Goal: Task Accomplishment & Management: Manage account settings

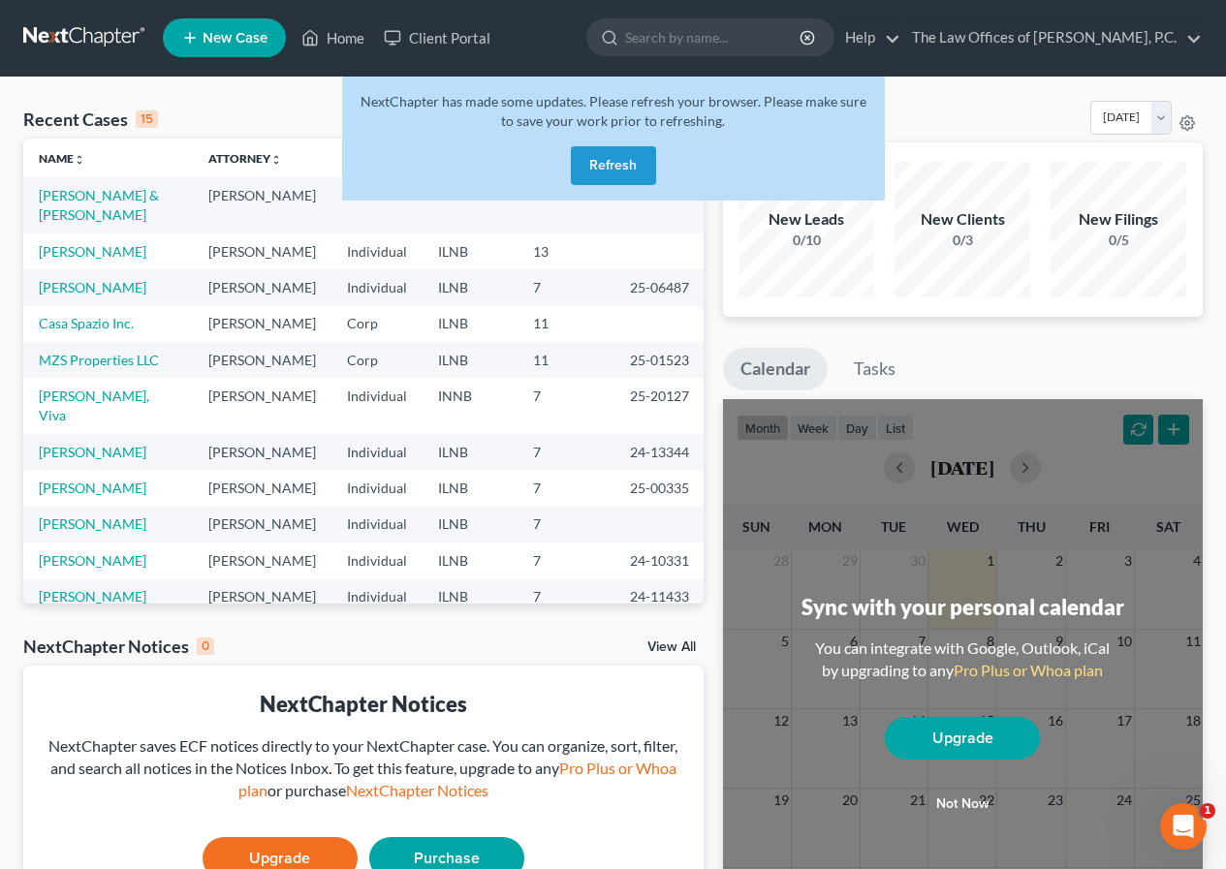
click at [981, 135] on div "Monthly Progress Bankruptcy Bankruptcy [DATE] [DATE] [DATE] [DATE] [DATE] [DATE…" at bounding box center [963, 122] width 480 height 42
click at [588, 38] on div at bounding box center [606, 37] width 38 height 36
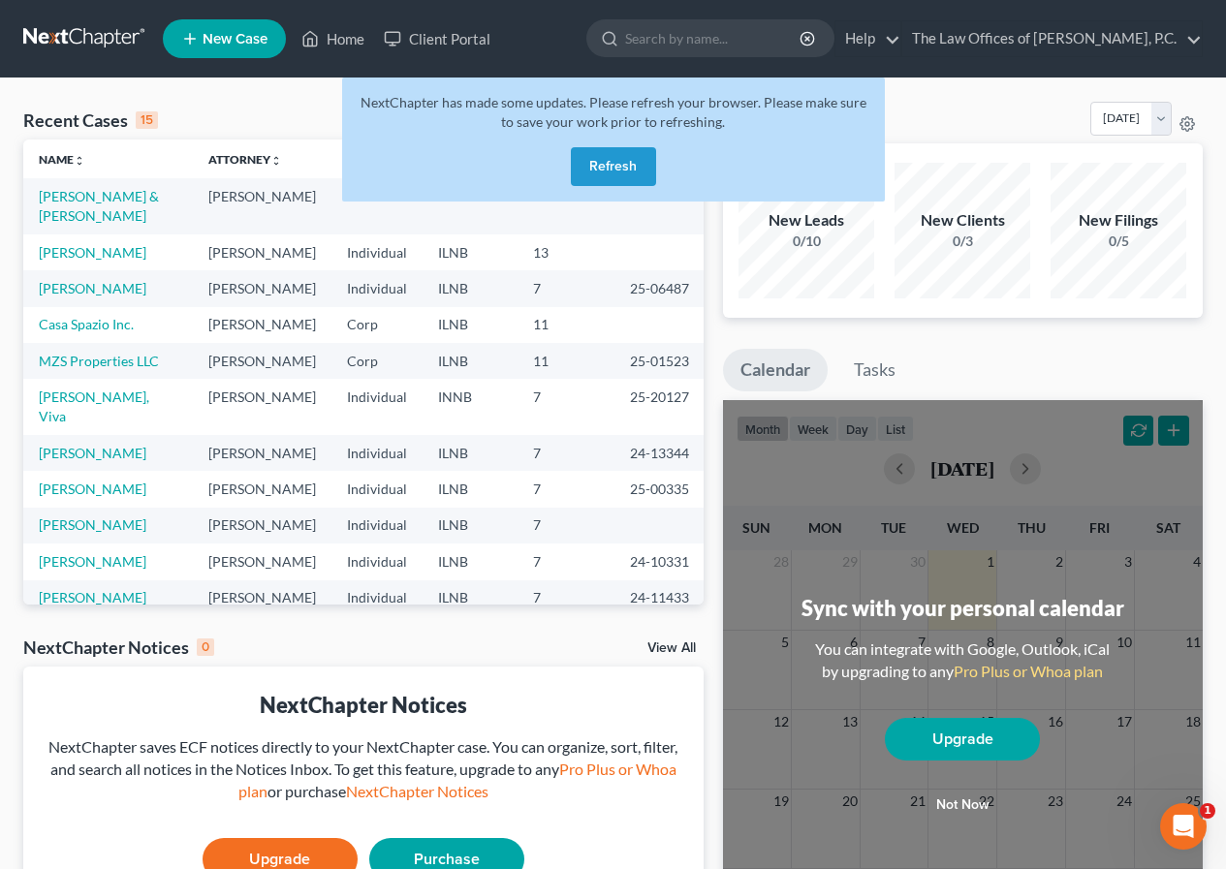
click at [637, 169] on button "Refresh" at bounding box center [613, 166] width 85 height 39
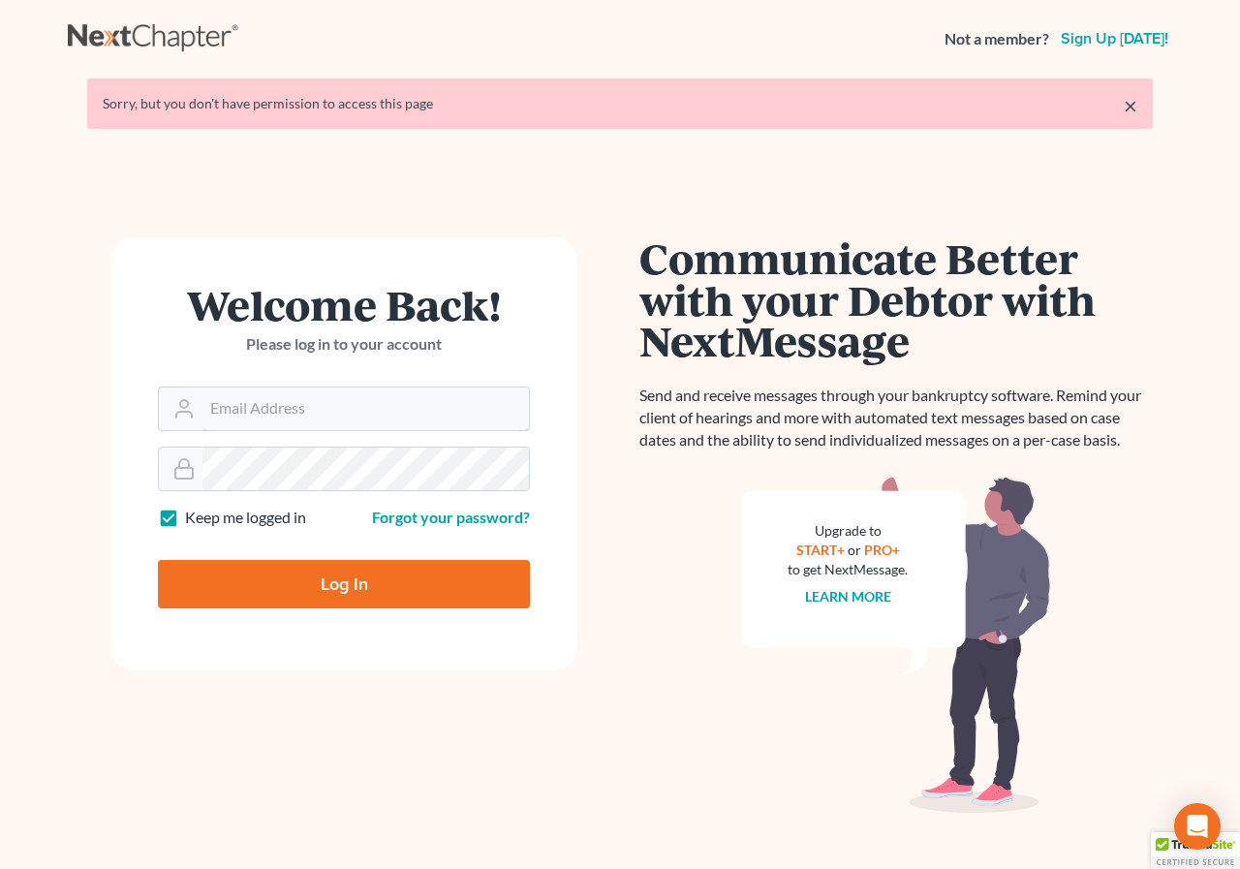
type input "[PERSON_NAME][EMAIL_ADDRESS][DOMAIN_NAME]"
click at [352, 589] on input "Log In" at bounding box center [344, 584] width 372 height 48
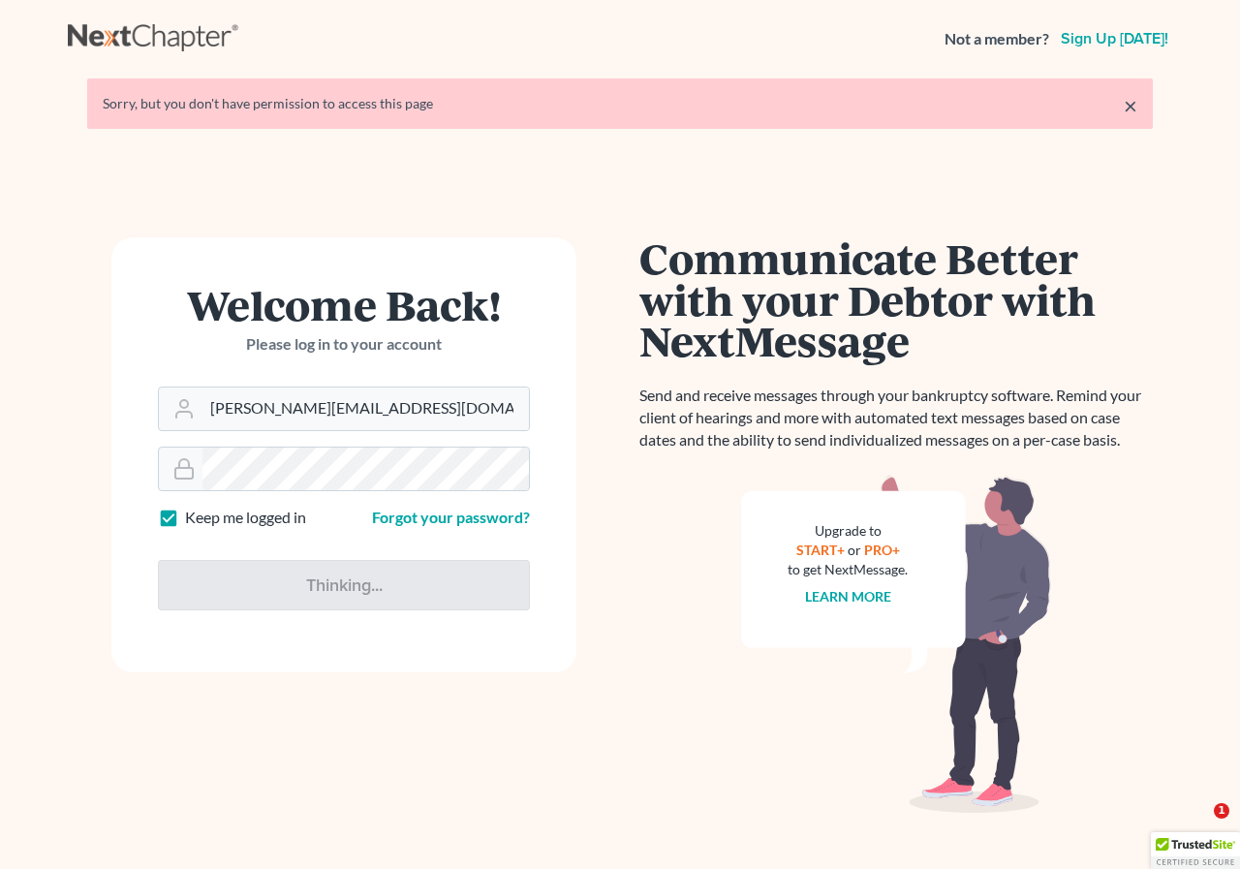
type input "Thinking..."
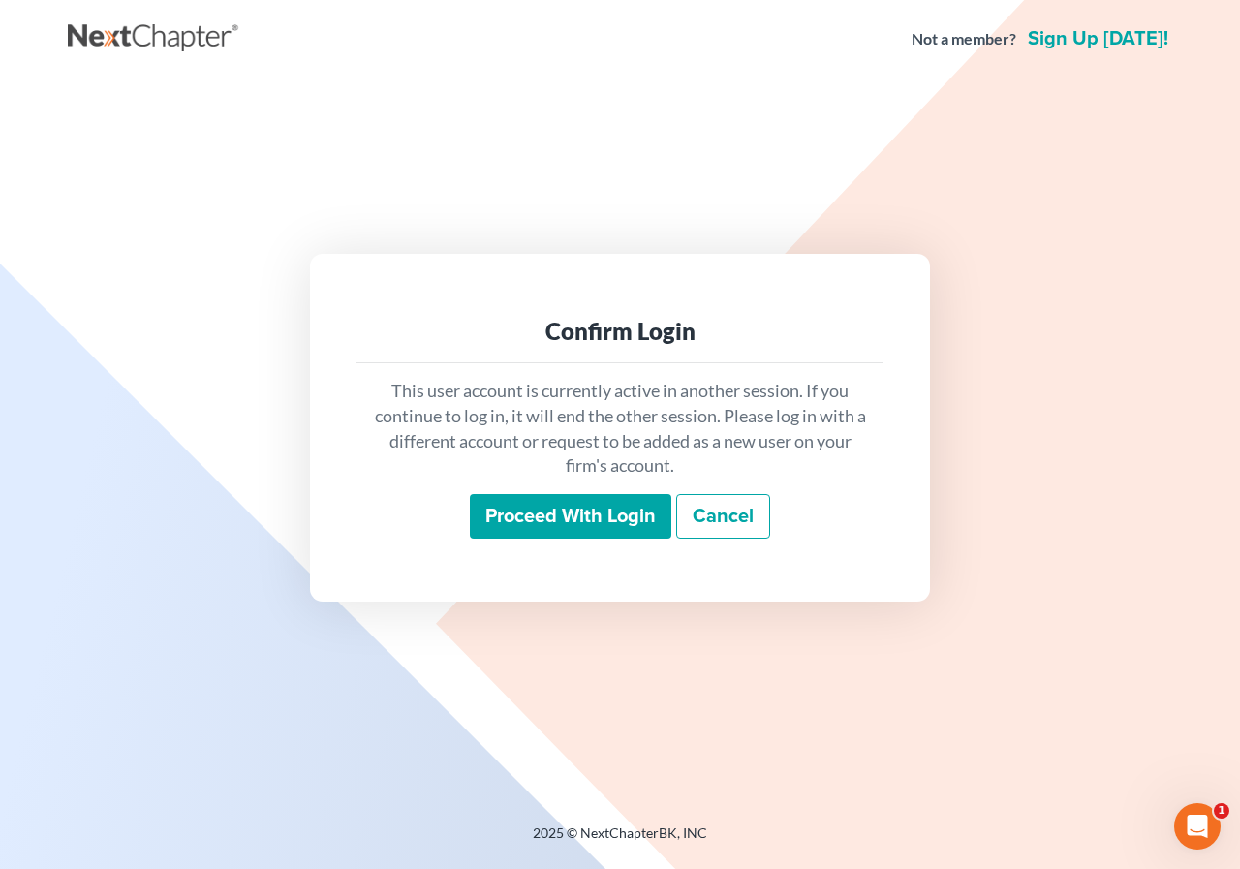
click at [609, 521] on input "Proceed with login" at bounding box center [571, 516] width 202 height 45
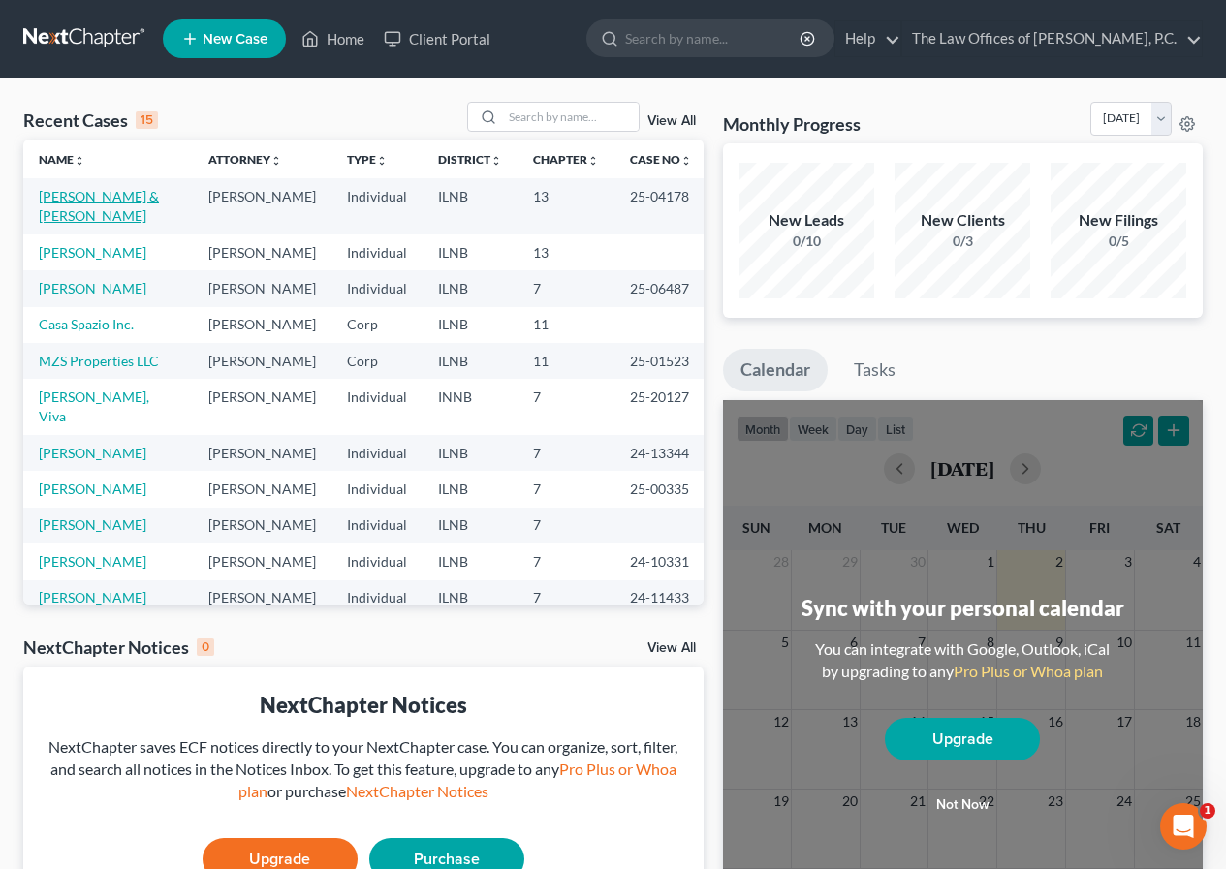
drag, startPoint x: 86, startPoint y: 200, endPoint x: 54, endPoint y: 203, distance: 32.2
click at [54, 203] on link "[PERSON_NAME] & [PERSON_NAME]" at bounding box center [99, 206] width 120 height 36
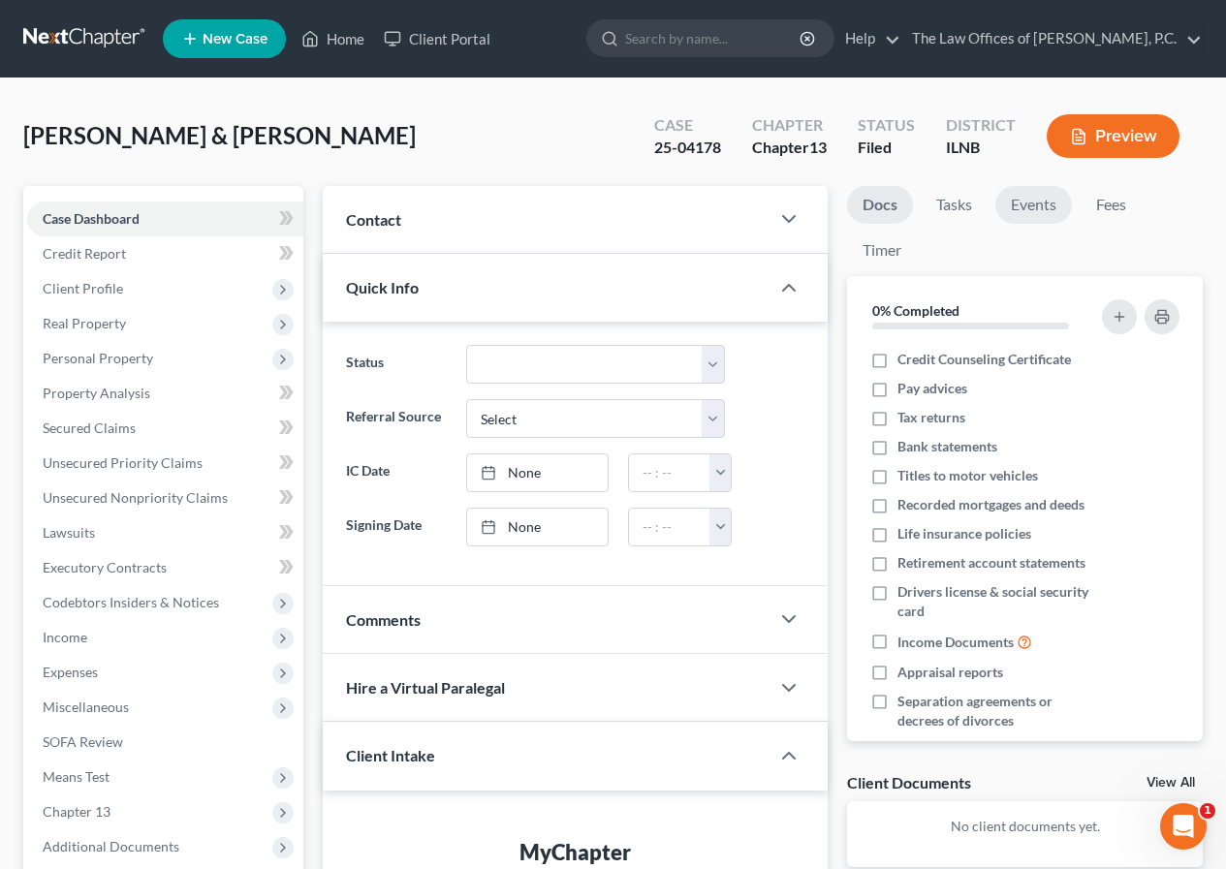
click at [1049, 202] on link "Events" at bounding box center [1033, 205] width 77 height 38
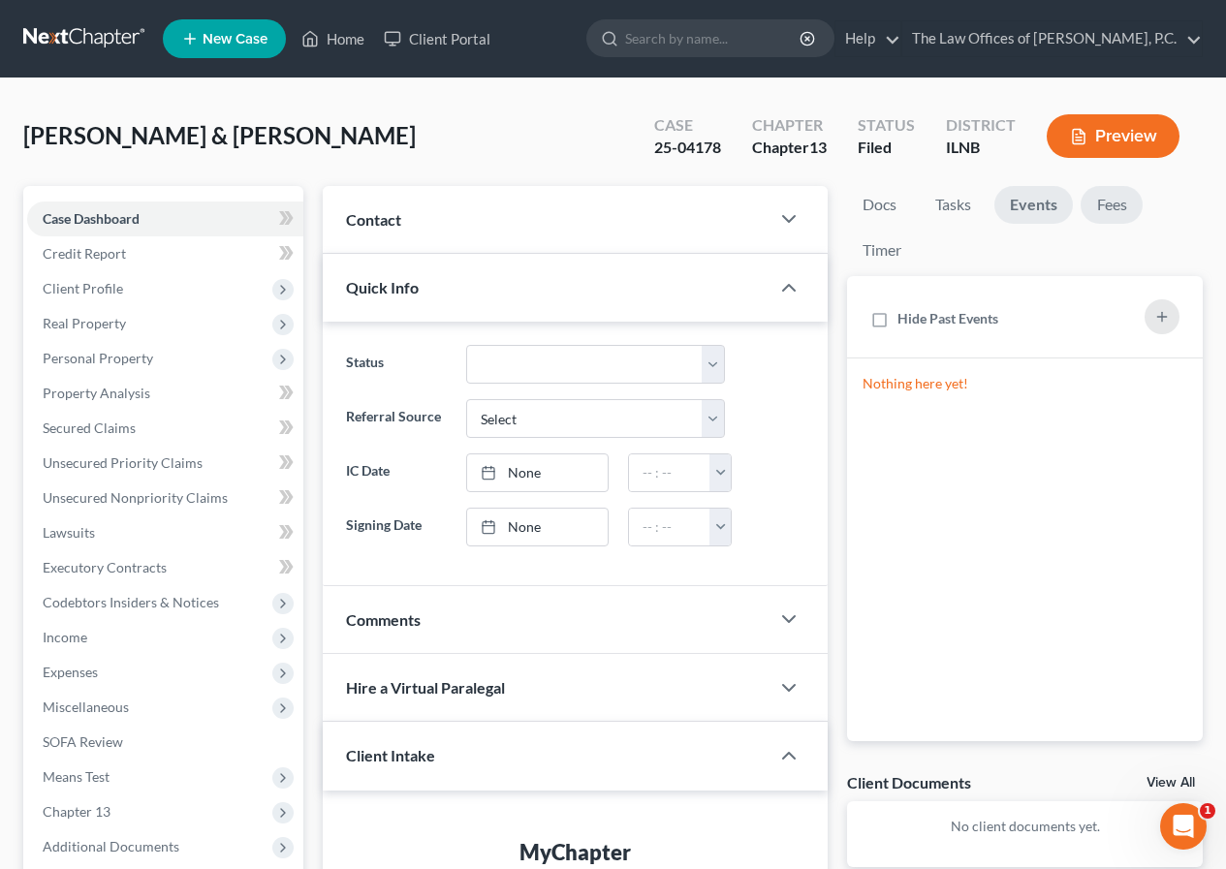
click at [1103, 201] on link "Fees" at bounding box center [1111, 205] width 62 height 38
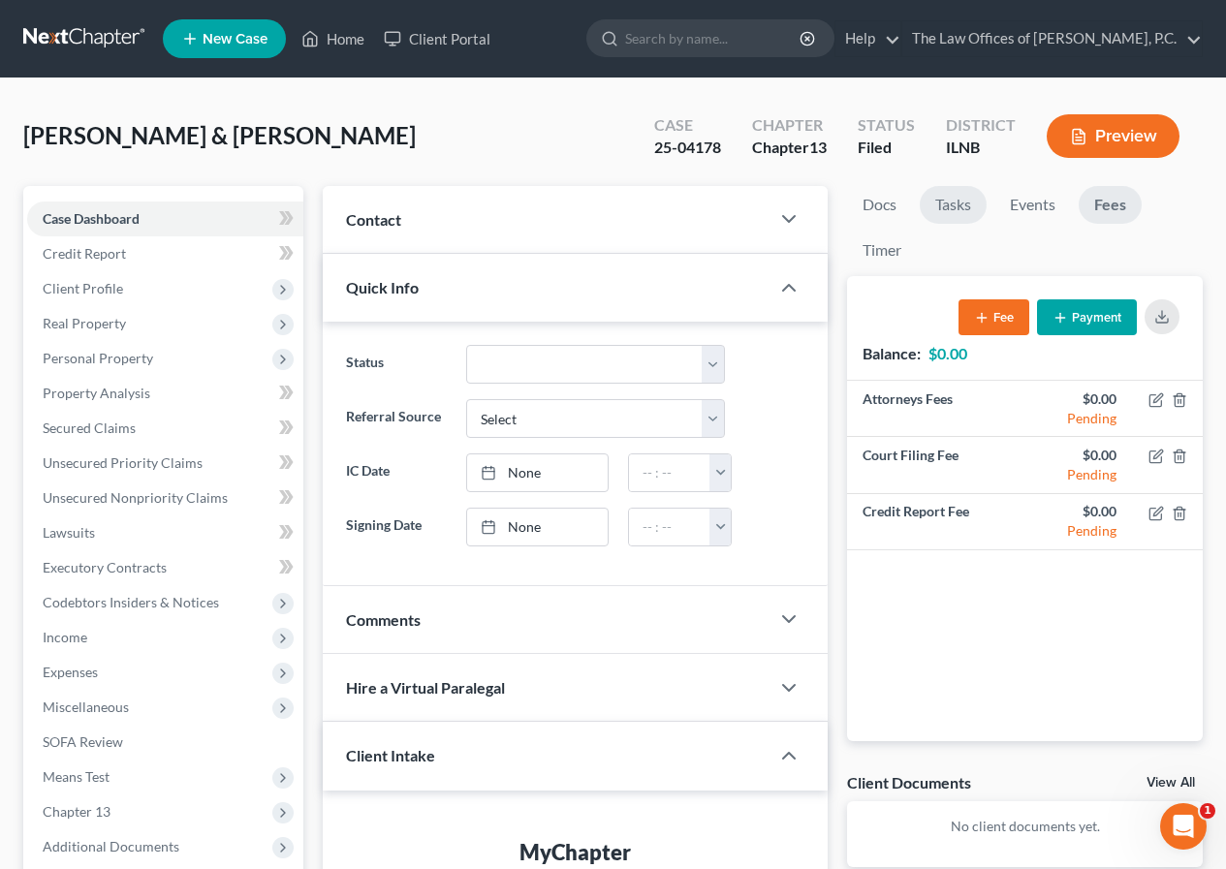
click at [960, 199] on link "Tasks" at bounding box center [952, 205] width 67 height 38
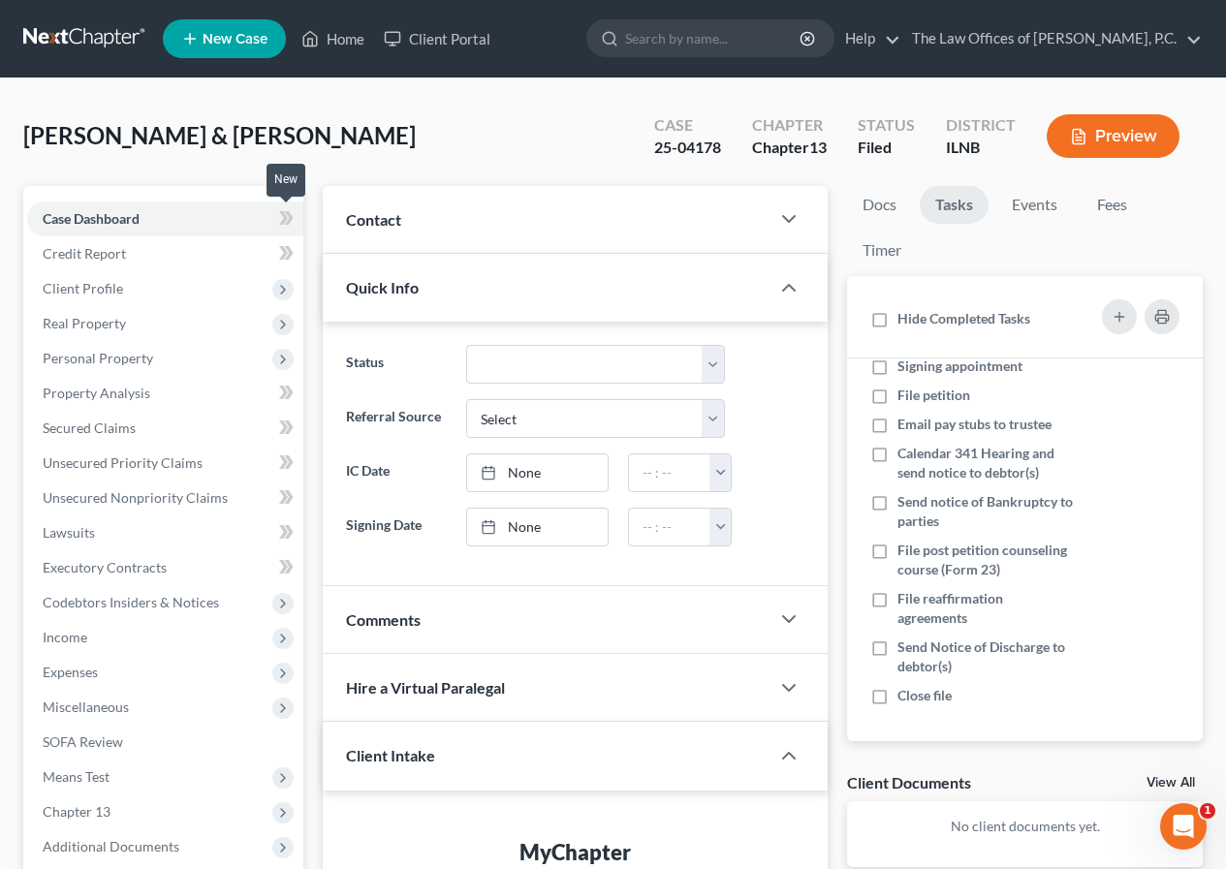
click at [293, 215] on icon at bounding box center [286, 218] width 15 height 24
click at [286, 216] on icon at bounding box center [283, 218] width 9 height 14
click at [153, 221] on link "Case Dashboard" at bounding box center [165, 219] width 276 height 35
click at [123, 220] on span "Case Dashboard" at bounding box center [91, 218] width 97 height 16
click at [380, 224] on span "Contact" at bounding box center [373, 219] width 55 height 18
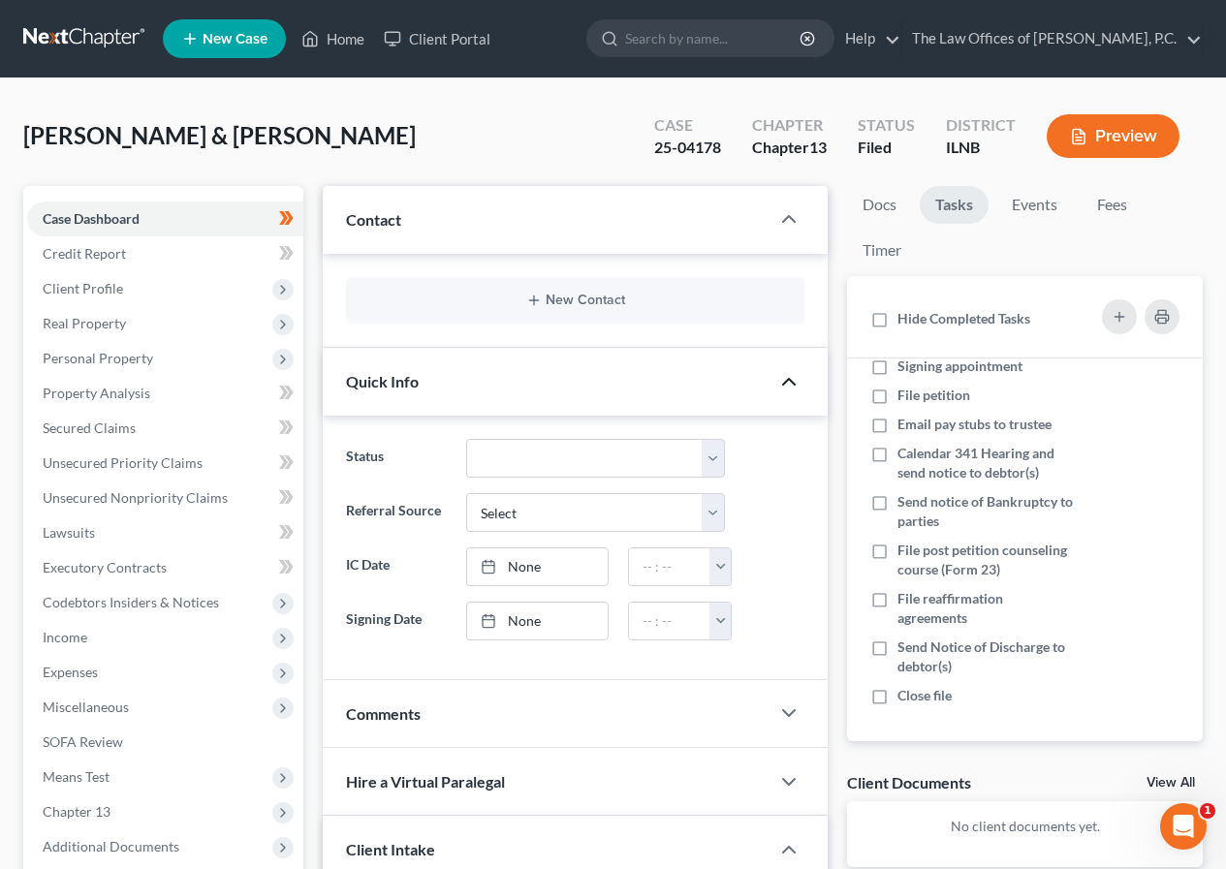
click at [783, 378] on icon "button" at bounding box center [788, 381] width 23 height 23
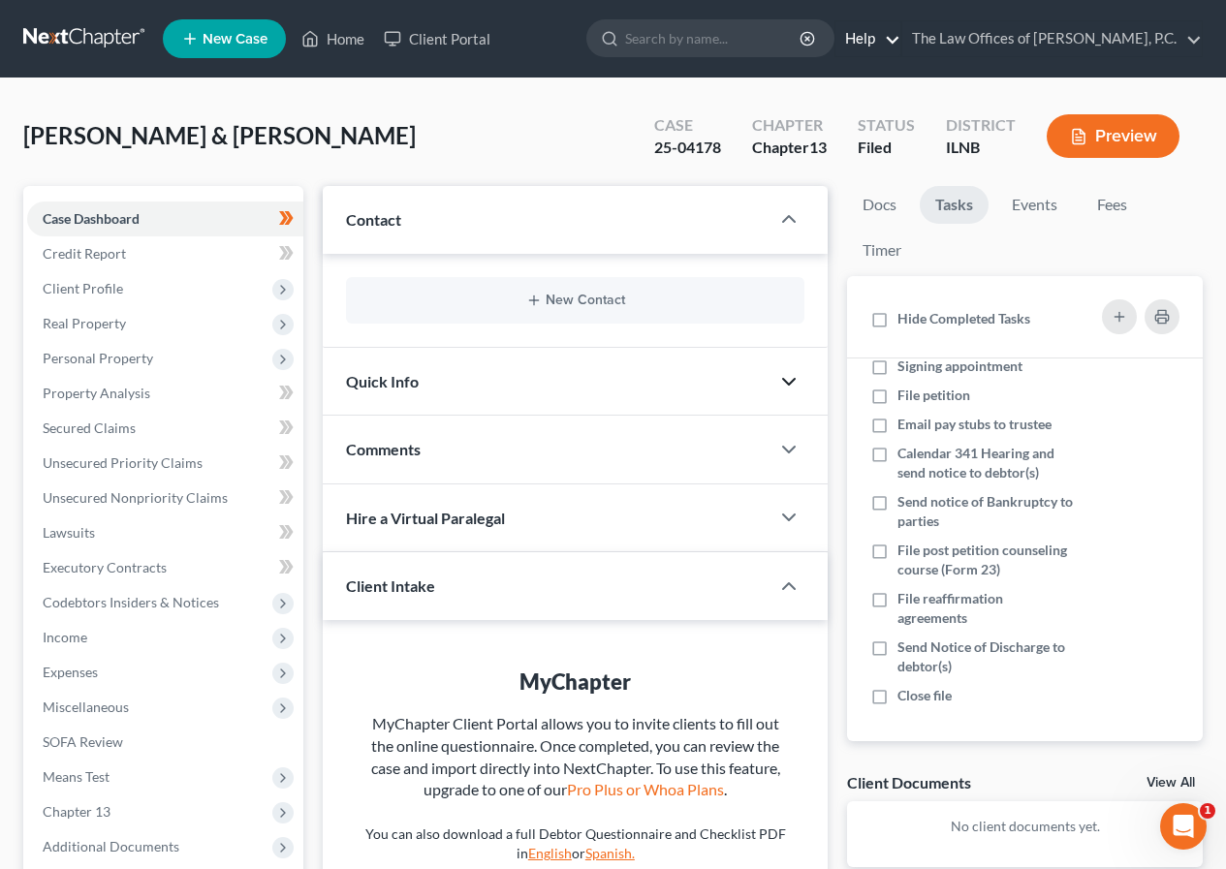
click at [871, 37] on link "Help" at bounding box center [867, 38] width 65 height 35
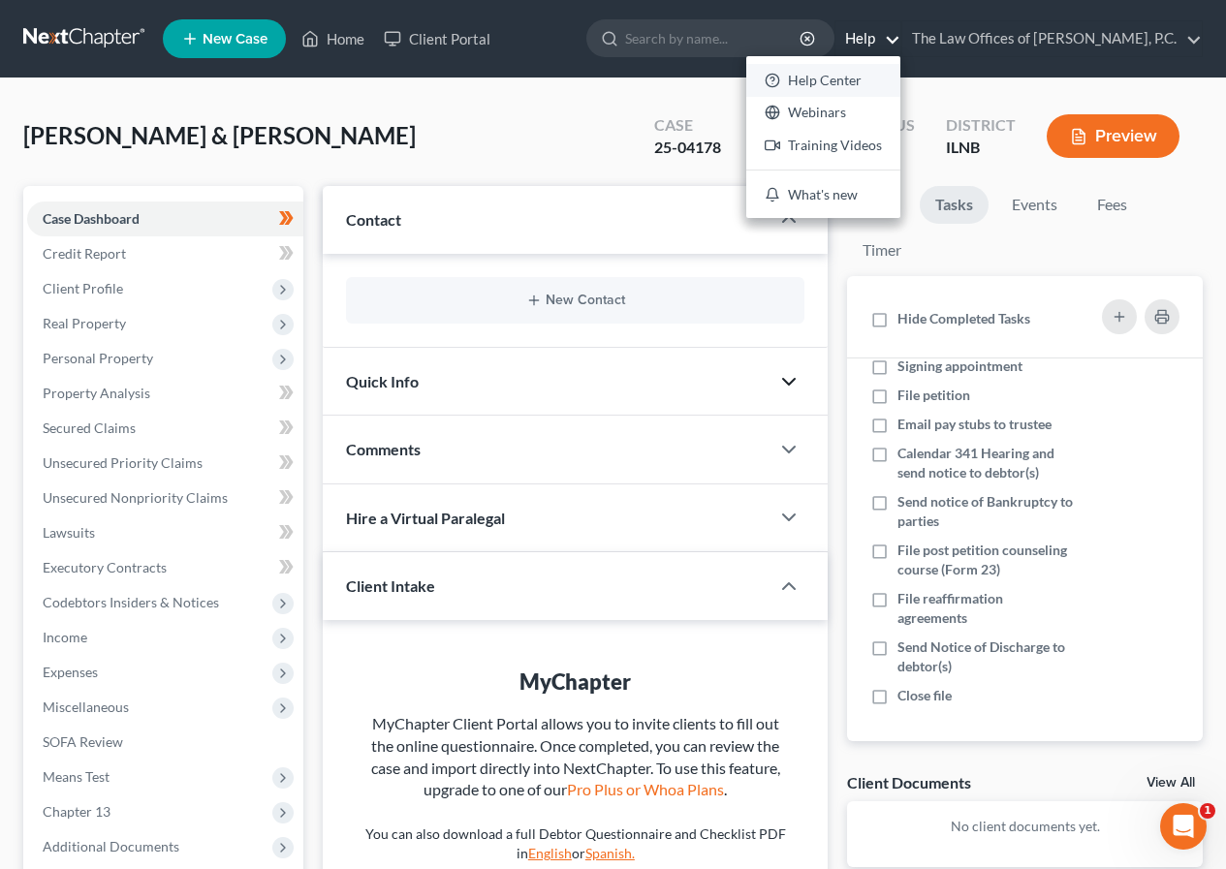
click at [808, 83] on link "Help Center" at bounding box center [823, 80] width 154 height 33
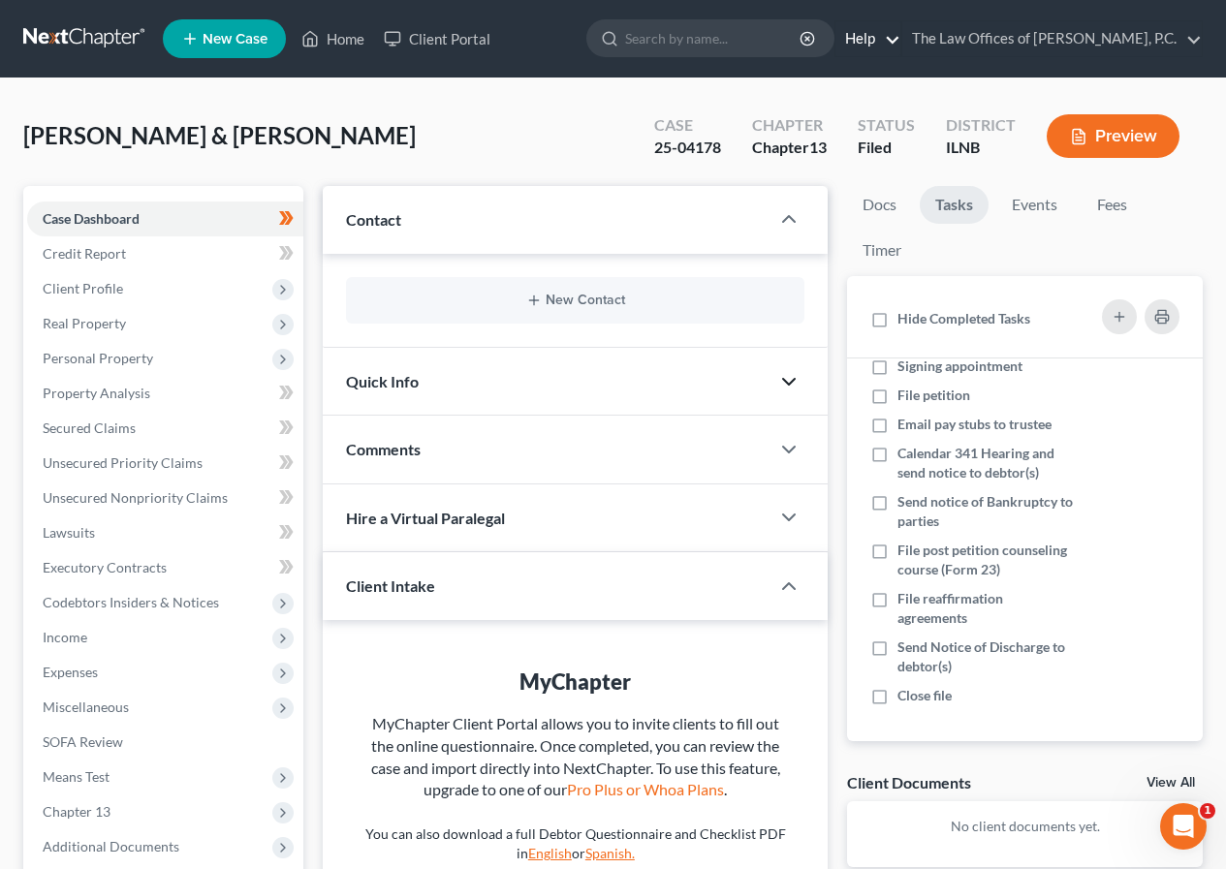
click at [864, 34] on link "Help" at bounding box center [867, 38] width 65 height 35
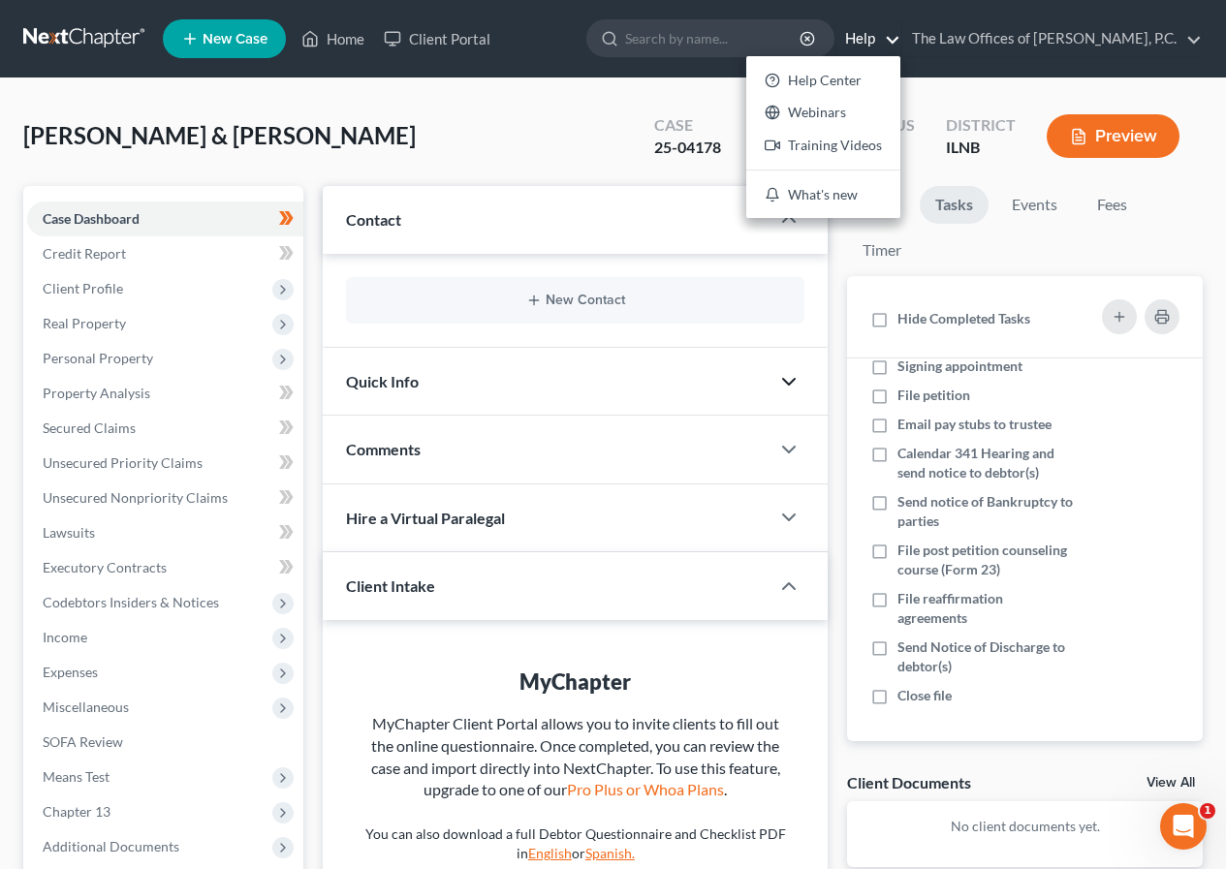
click at [457, 116] on div "Dillon, Paula & John Upgraded Case 25-04178 Chapter Chapter 13 Status Filed Dis…" at bounding box center [612, 144] width 1179 height 84
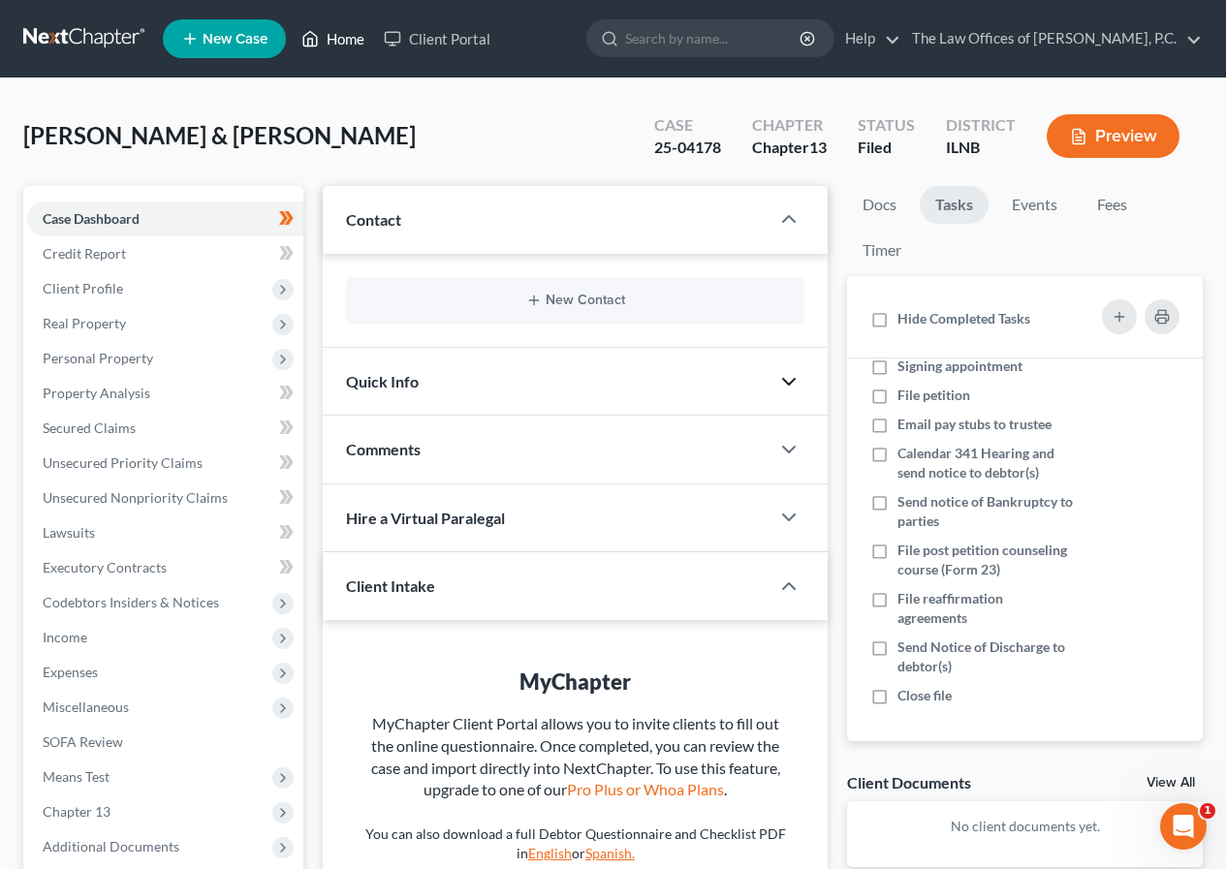
click at [319, 37] on icon at bounding box center [309, 38] width 17 height 23
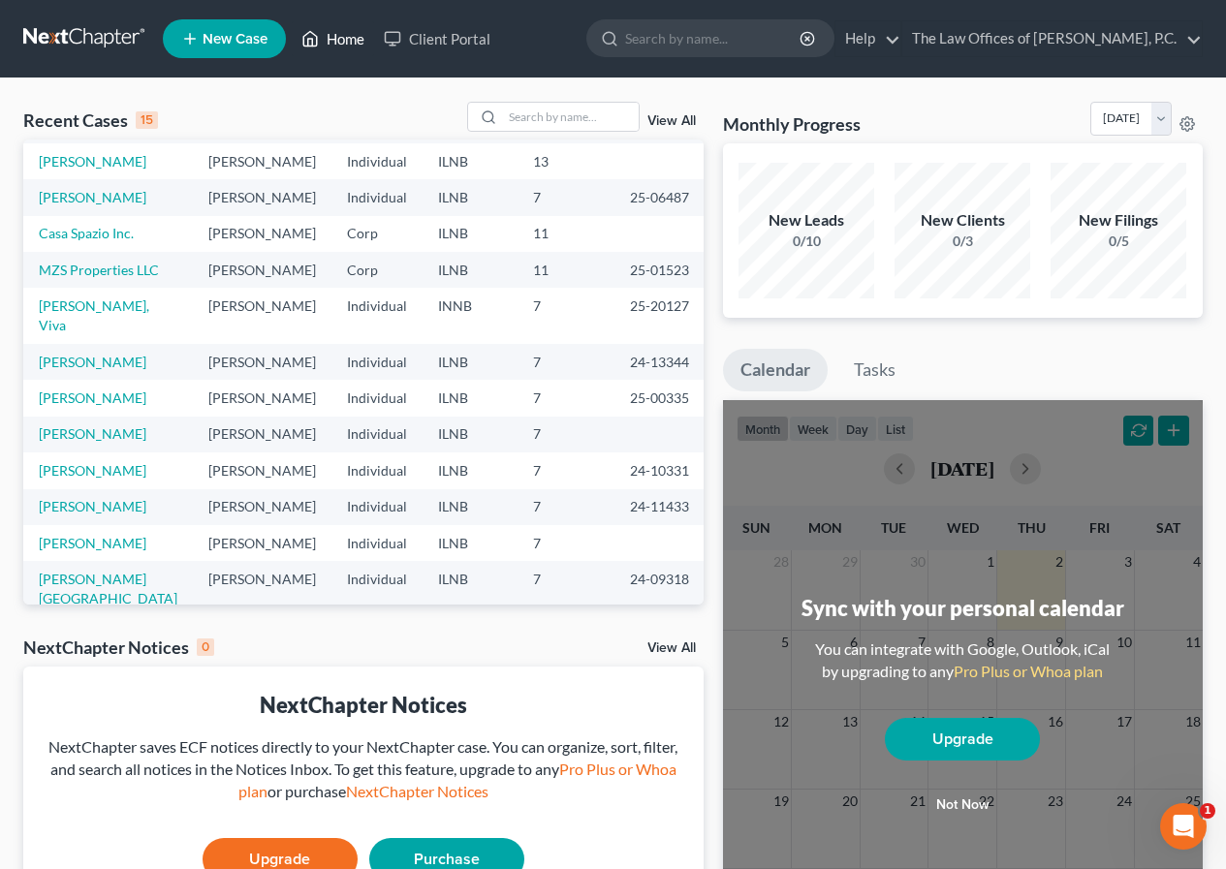
scroll to position [133, 0]
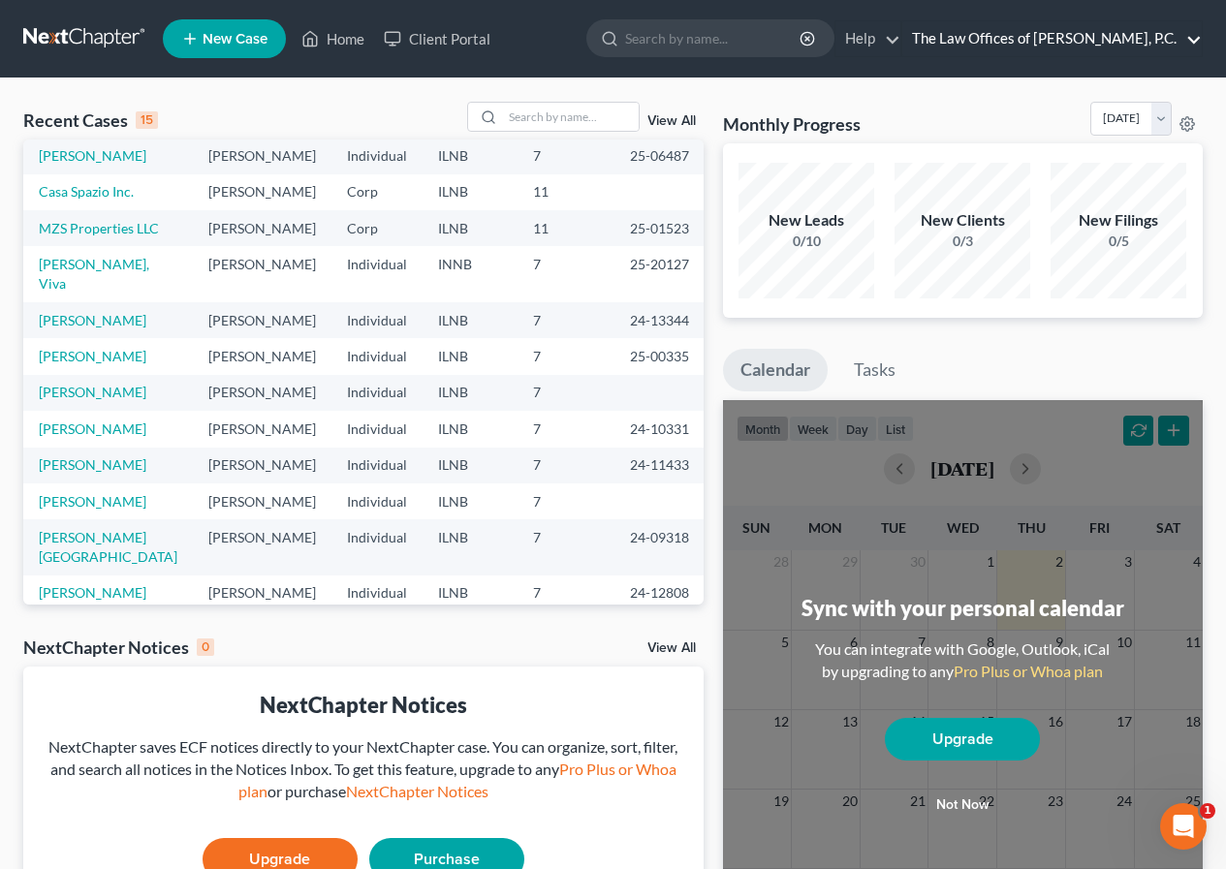
click at [1178, 48] on link "The Law Offices of [PERSON_NAME], P.C." at bounding box center [1051, 38] width 299 height 35
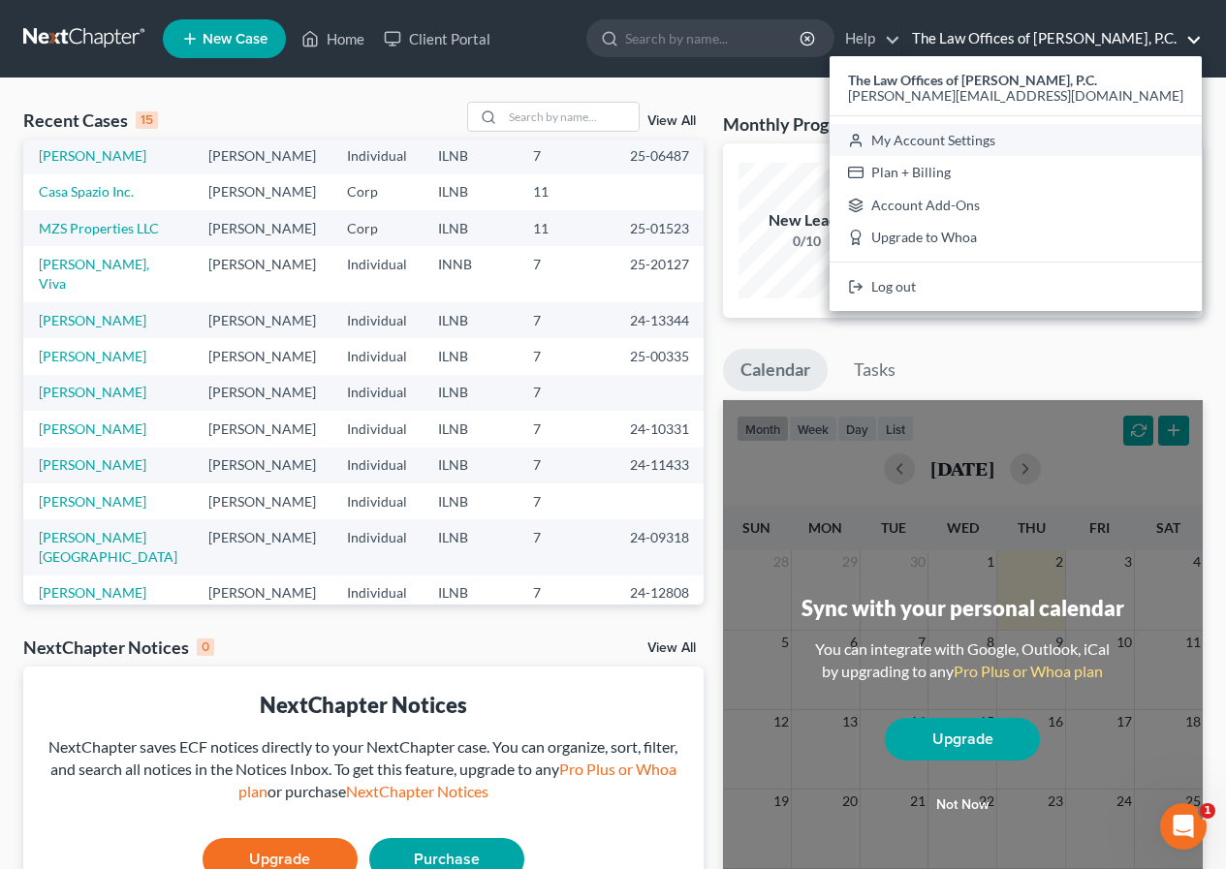
click at [1011, 135] on link "My Account Settings" at bounding box center [1015, 140] width 372 height 33
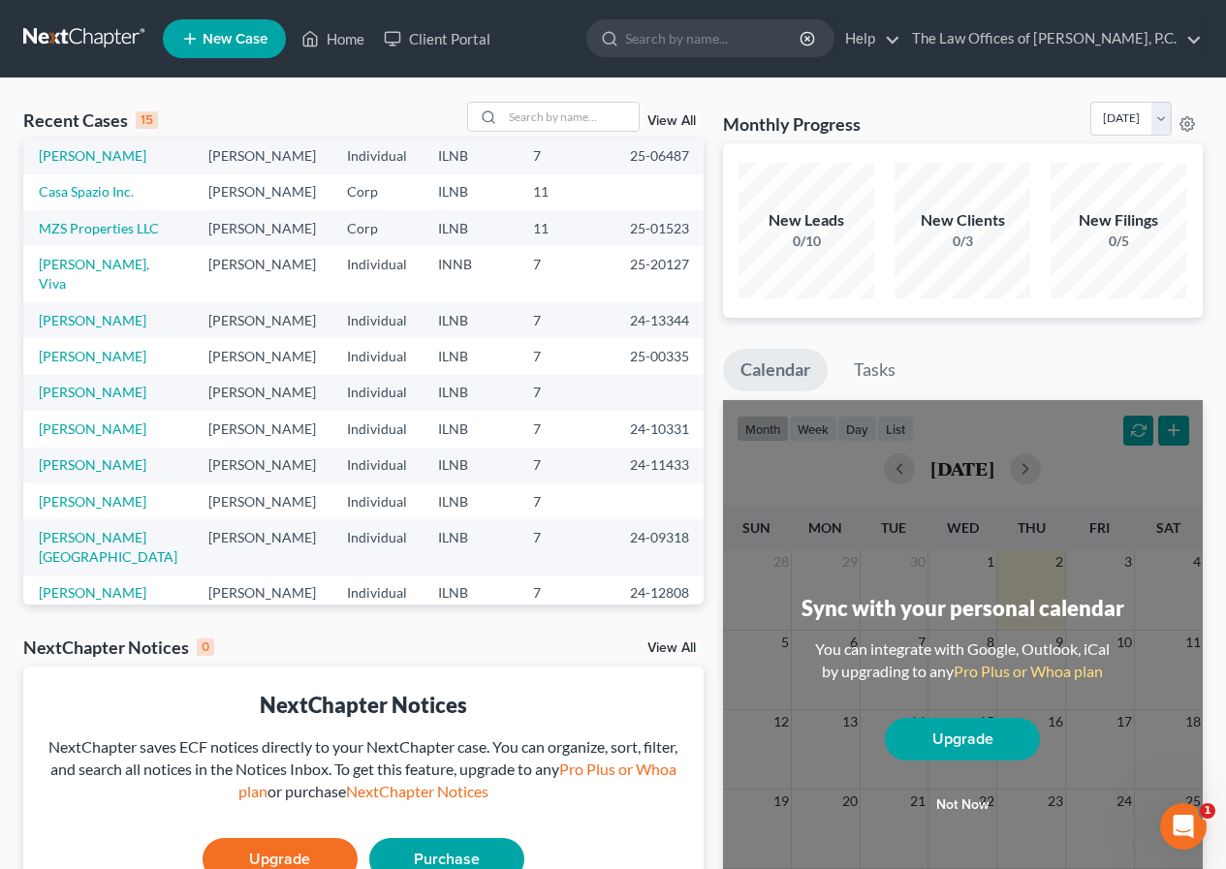
select select "23"
select select "14"
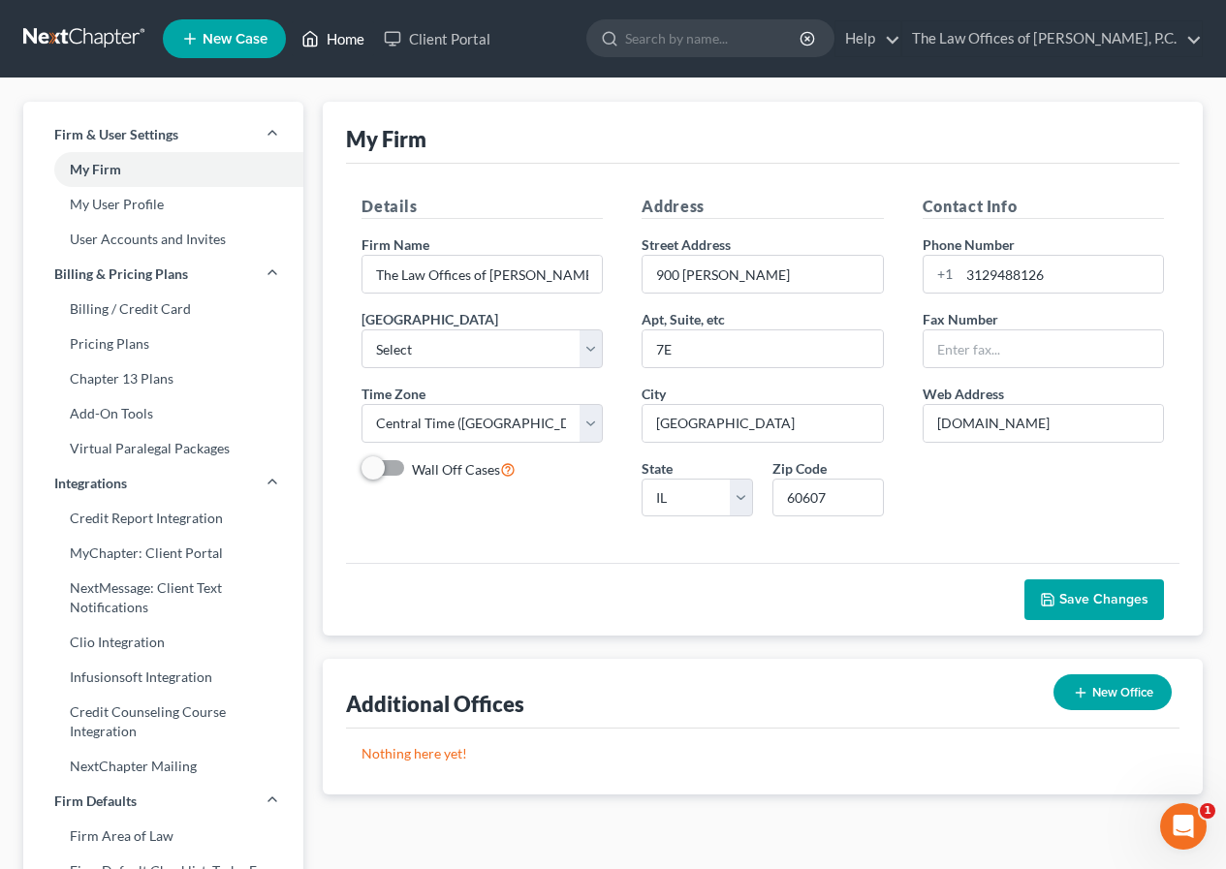
click at [343, 43] on link "Home" at bounding box center [333, 38] width 82 height 35
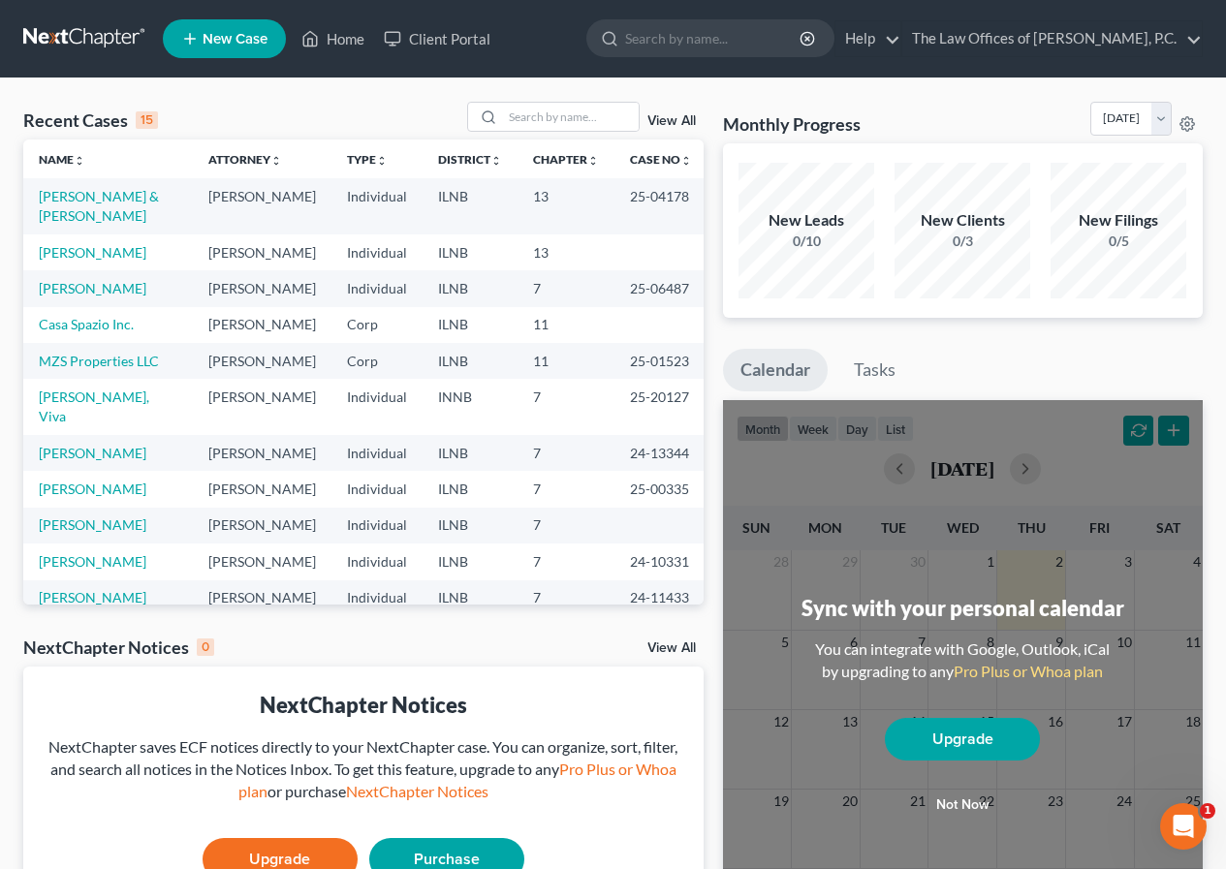
click at [673, 120] on link "View All" at bounding box center [671, 121] width 48 height 14
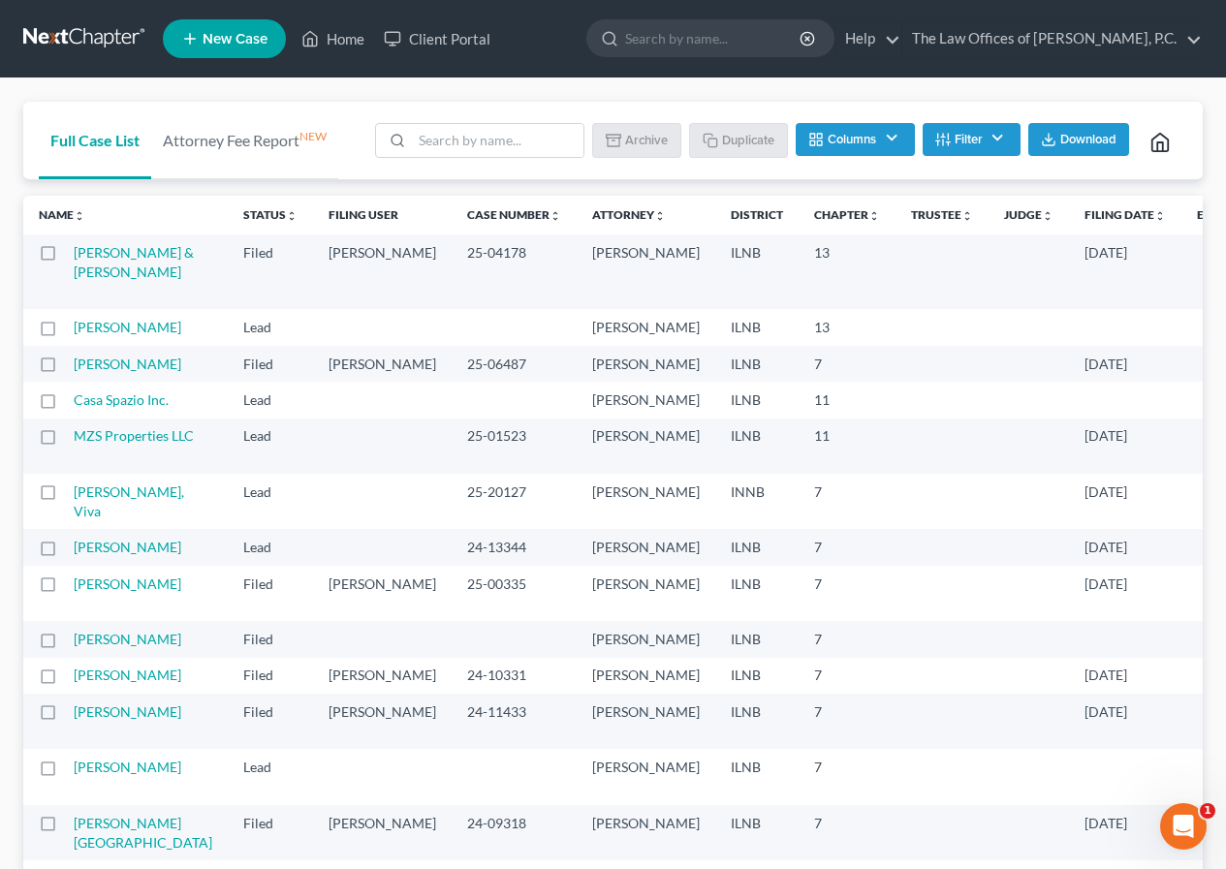
click at [66, 258] on label at bounding box center [66, 258] width 0 height 0
click at [74, 256] on input "checkbox" at bounding box center [80, 249] width 13 height 13
checkbox input "true"
click at [747, 141] on button "Duplicate" at bounding box center [739, 139] width 97 height 33
click at [340, 43] on link "Home" at bounding box center [333, 38] width 82 height 35
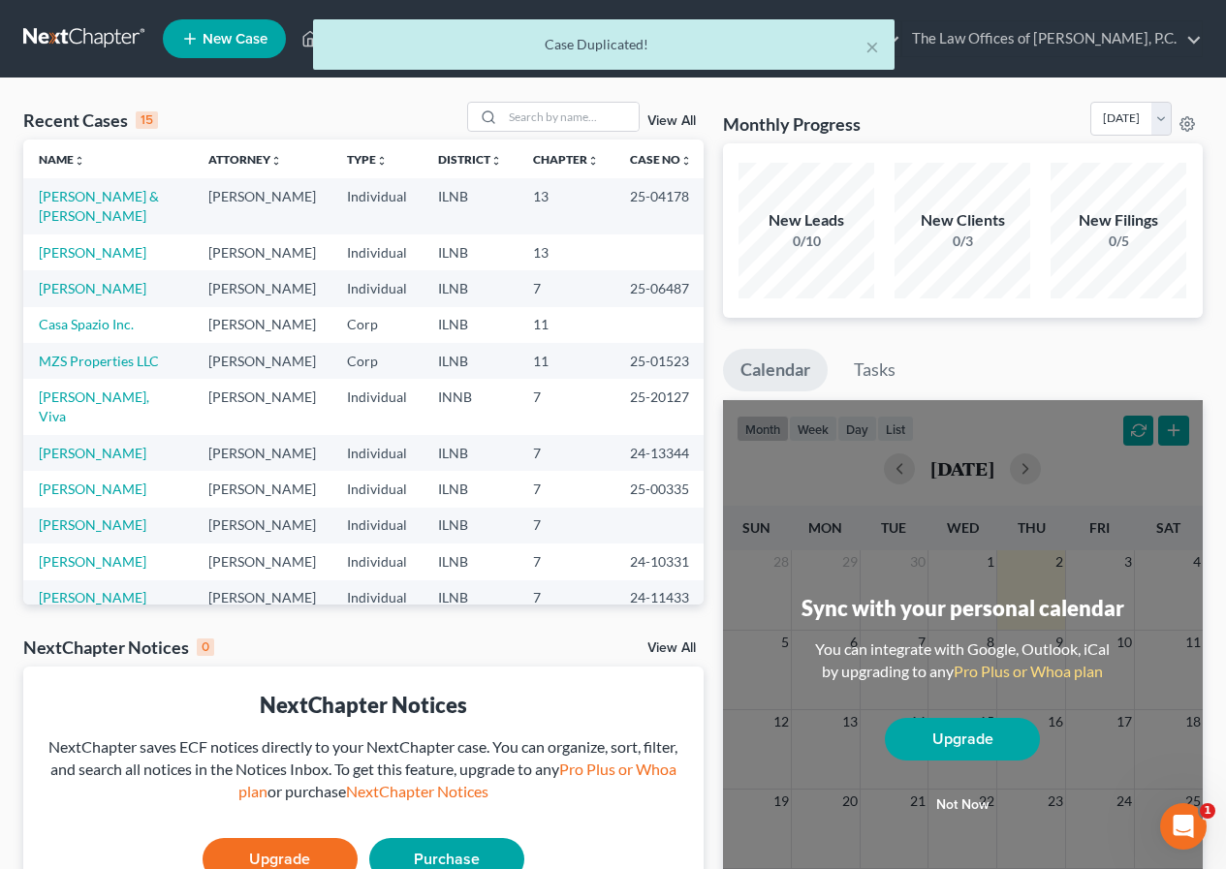
click at [667, 122] on link "View All" at bounding box center [671, 121] width 48 height 14
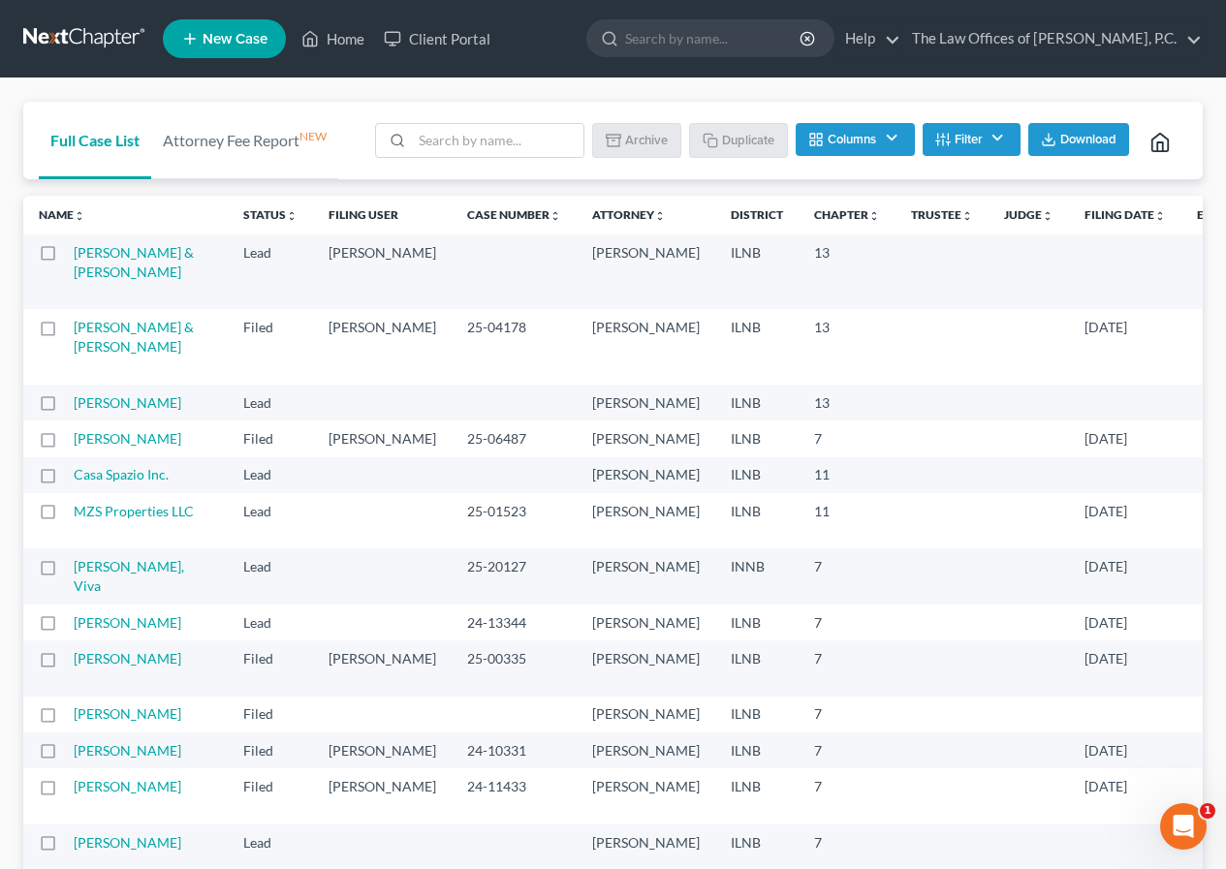
click at [66, 258] on label at bounding box center [66, 258] width 0 height 0
click at [74, 256] on input "checkbox" at bounding box center [80, 249] width 13 height 13
click at [732, 141] on button "Duplicate" at bounding box center [739, 139] width 97 height 33
click at [66, 258] on label at bounding box center [66, 258] width 0 height 0
click at [74, 256] on input "checkbox" at bounding box center [80, 249] width 13 height 13
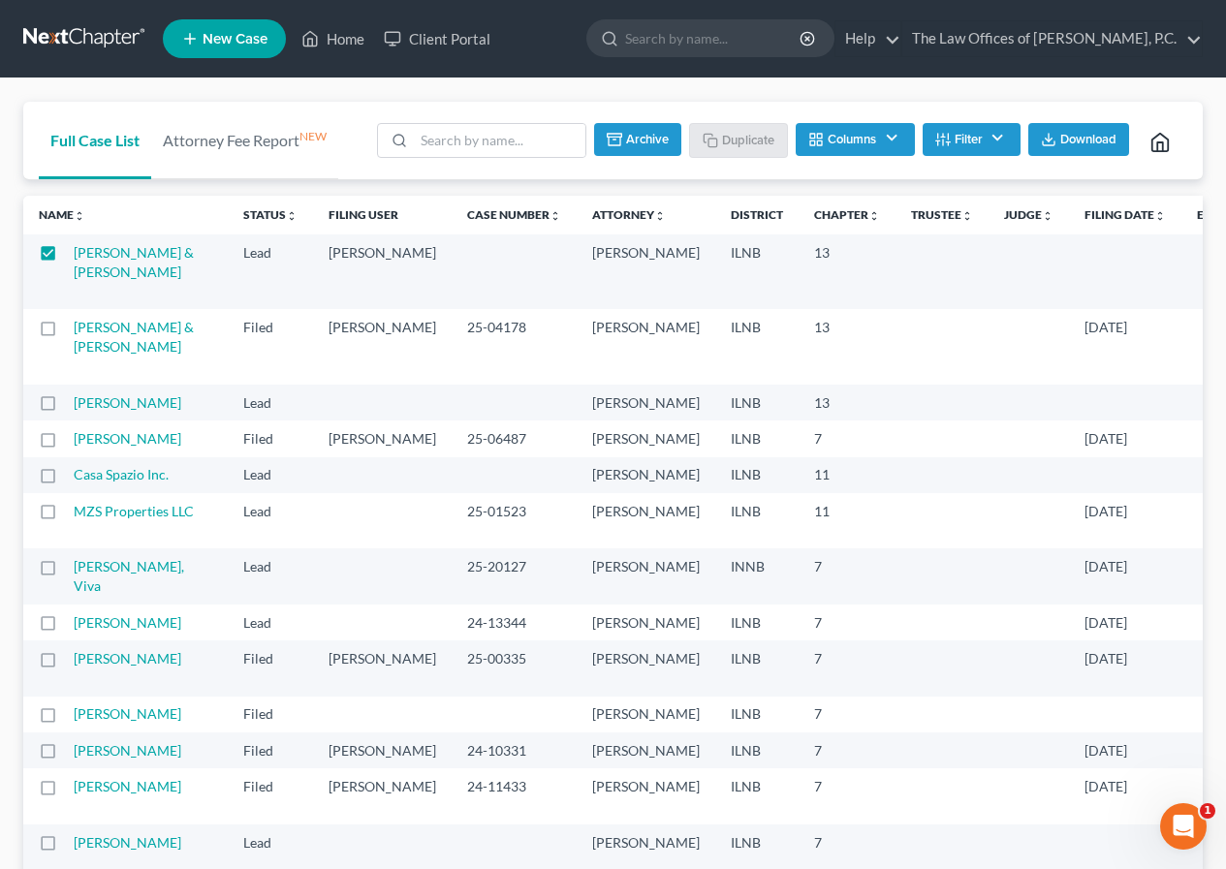
checkbox input "false"
click at [336, 44] on link "Home" at bounding box center [333, 38] width 82 height 35
